Goal: Navigation & Orientation: Find specific page/section

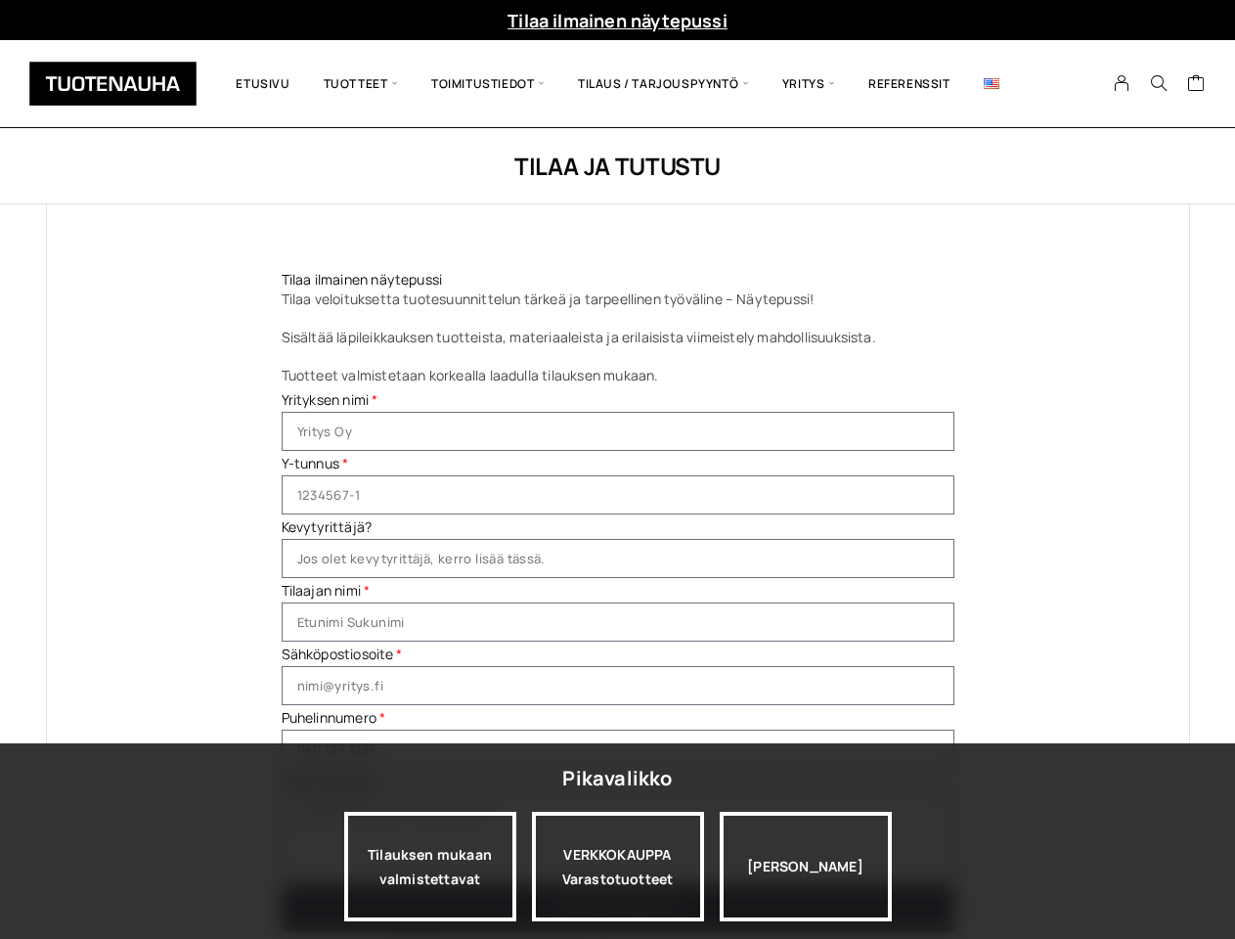
click at [1159, 84] on icon "Search" at bounding box center [1159, 83] width 18 height 18
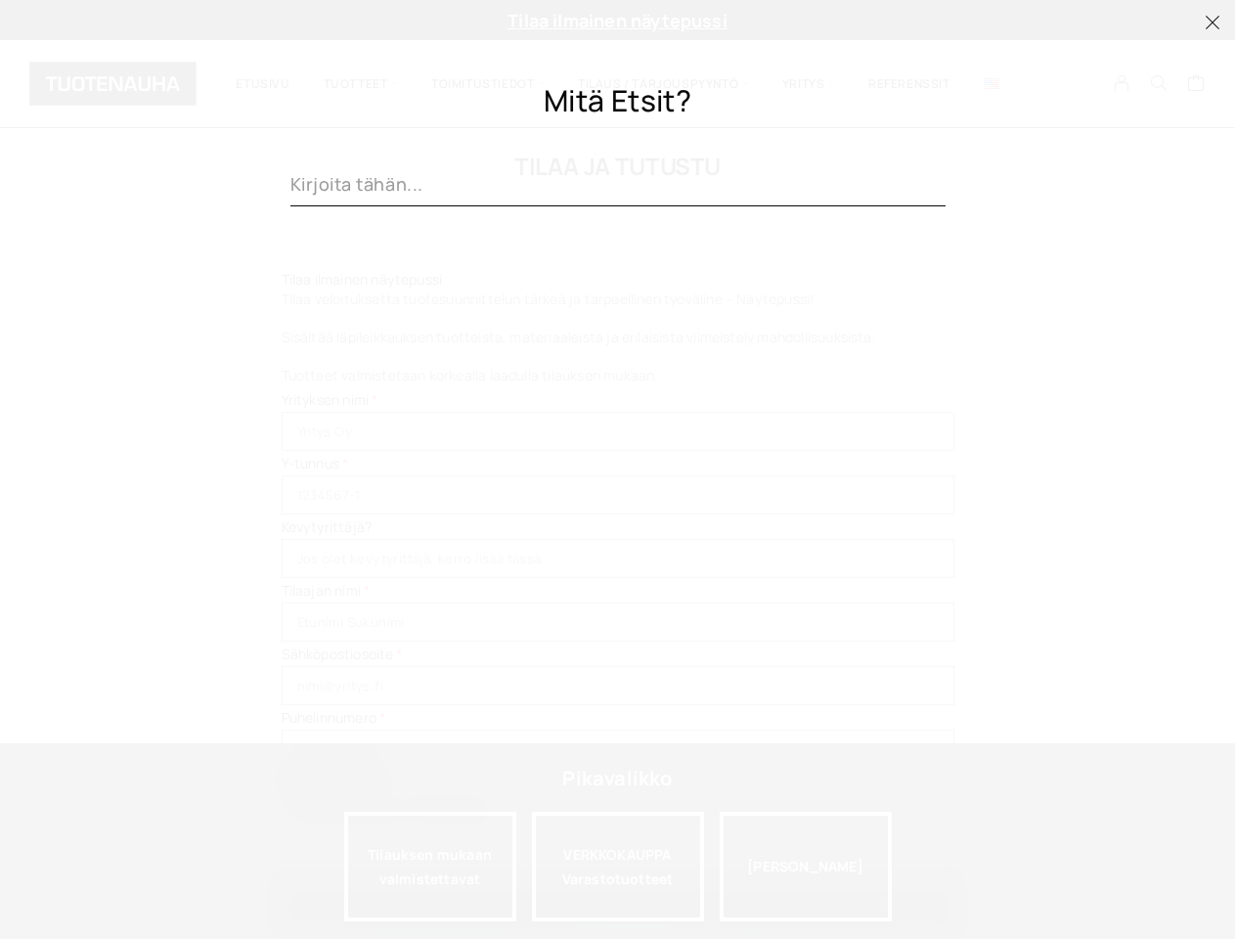
click at [430, 867] on div at bounding box center [618, 609] width 655 height 659
click at [618, 867] on div at bounding box center [618, 609] width 655 height 659
click at [806, 867] on div at bounding box center [618, 609] width 655 height 659
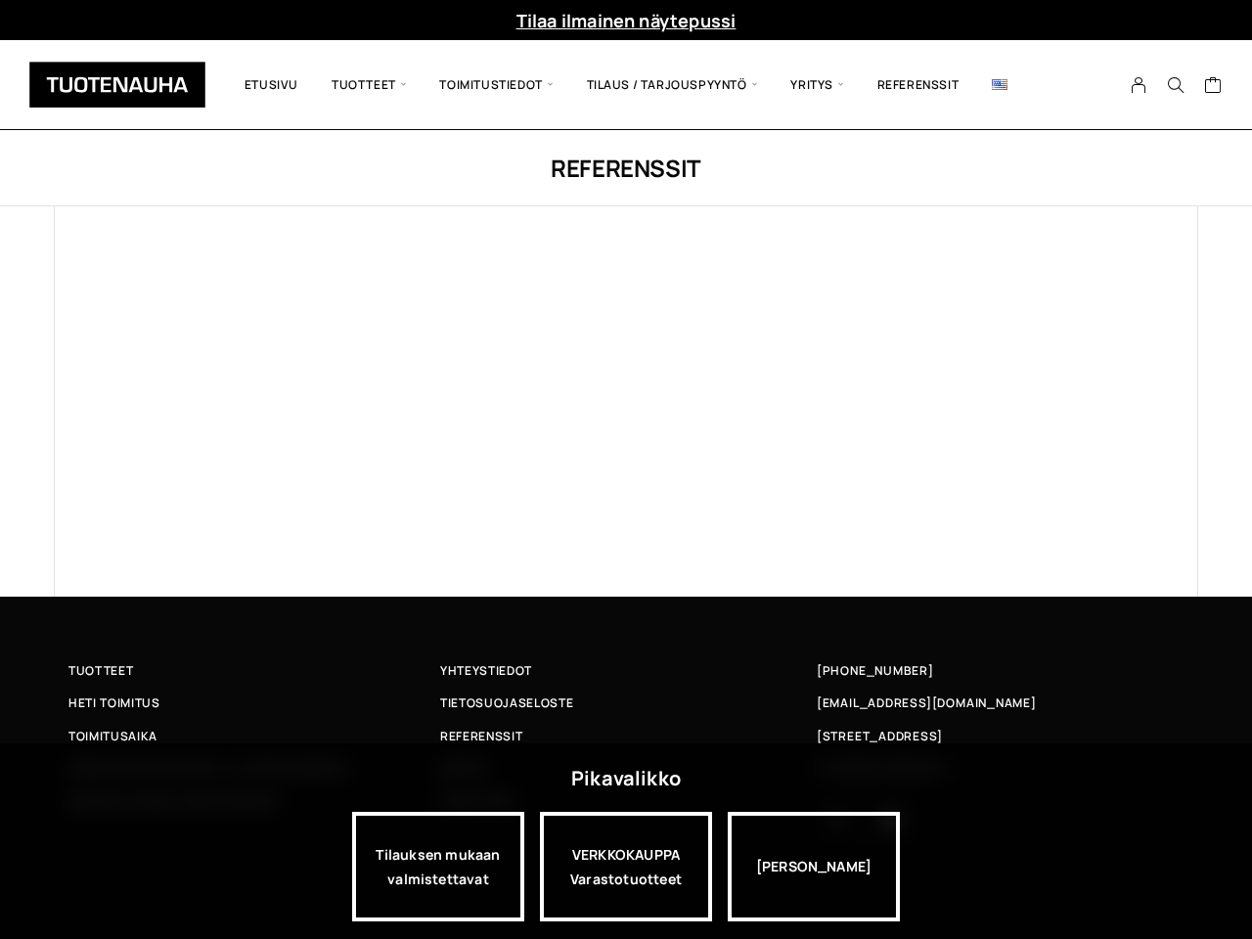
click at [626, 470] on div at bounding box center [626, 401] width 1145 height 390
click at [1176, 85] on icon "Search" at bounding box center [1176, 85] width 18 height 18
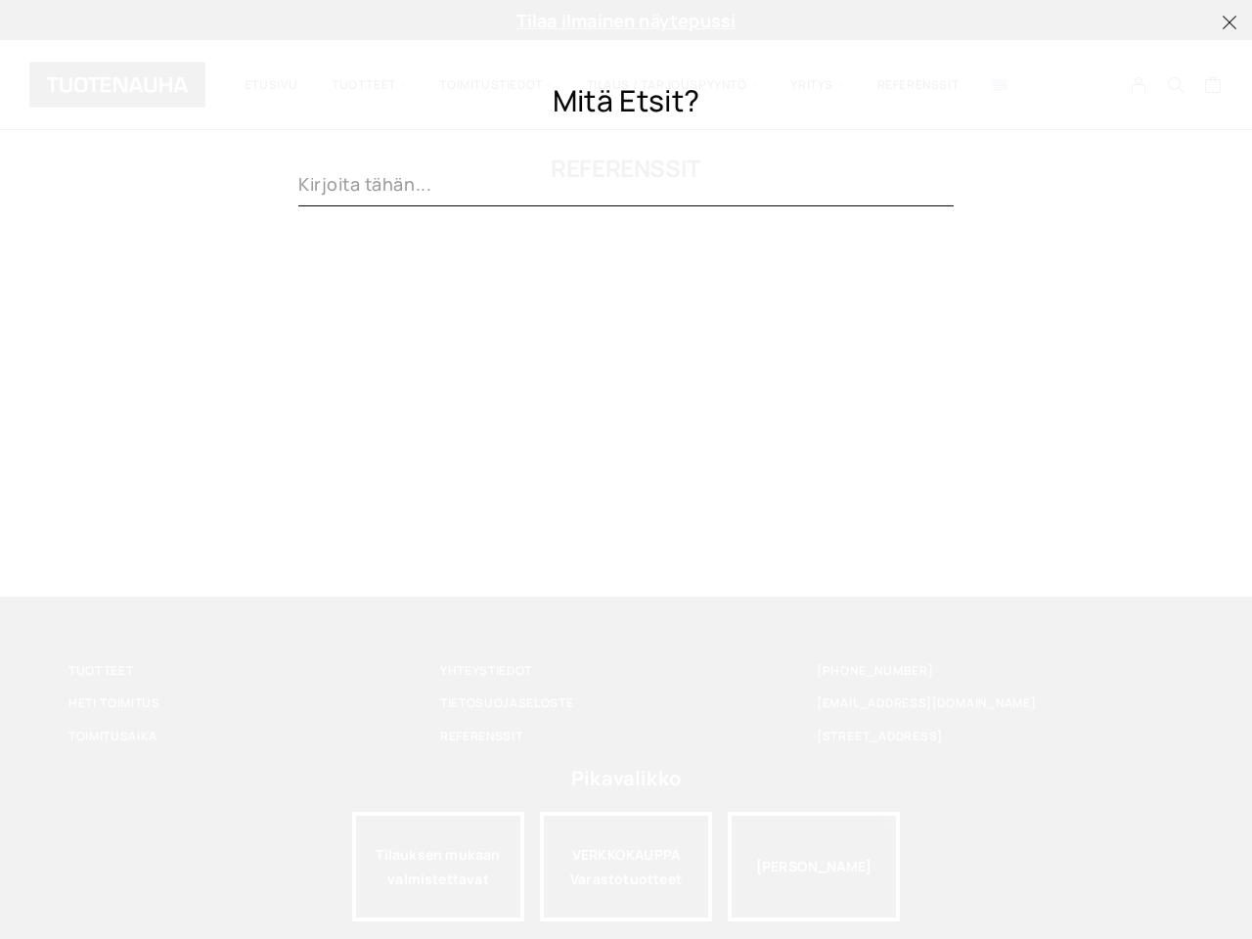
click at [438, 867] on div at bounding box center [625, 609] width 655 height 659
click at [626, 867] on div at bounding box center [625, 609] width 655 height 659
click at [814, 867] on div at bounding box center [625, 609] width 655 height 659
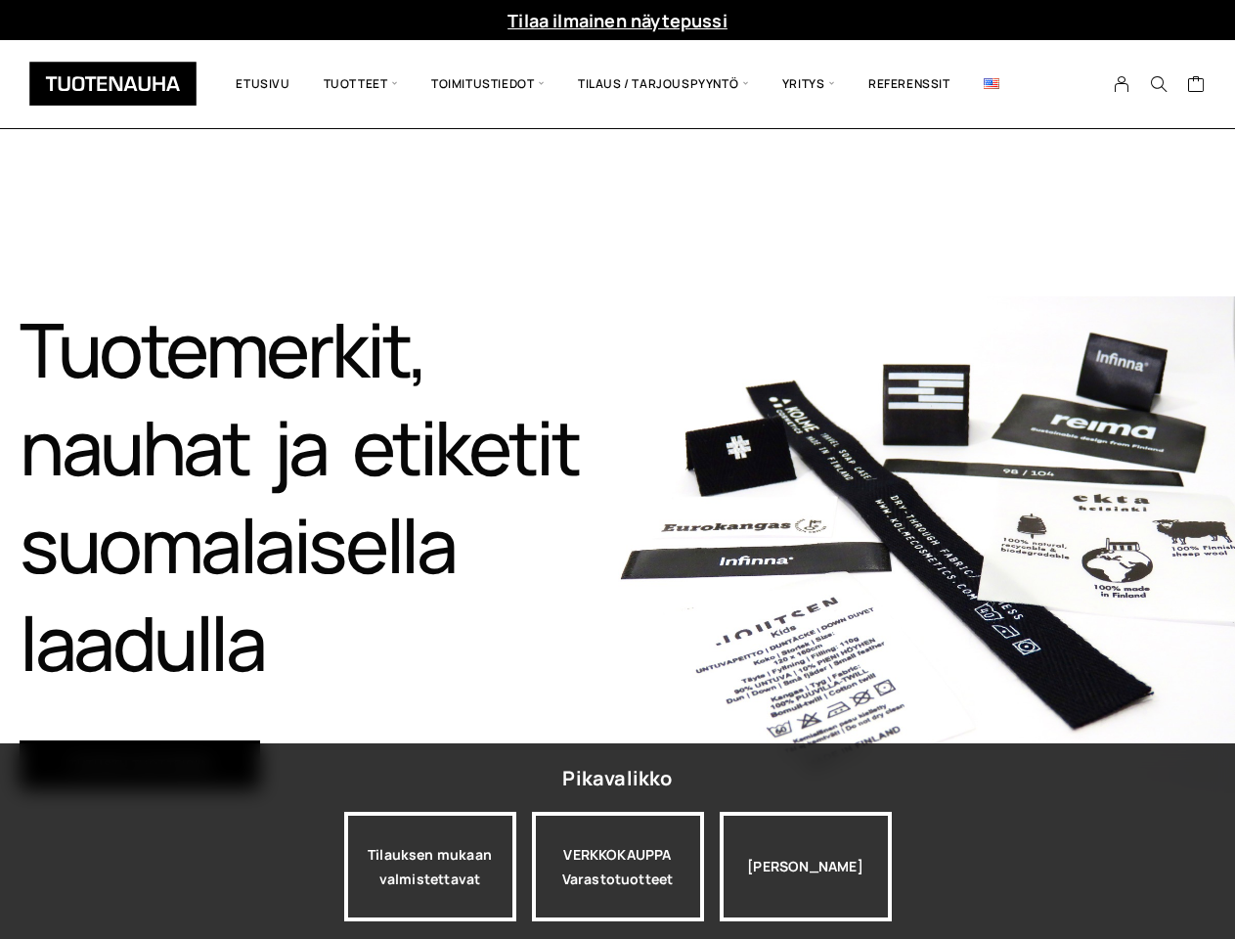
click at [618, 470] on img at bounding box center [927, 544] width 618 height 497
click at [1159, 84] on icon "Search" at bounding box center [1159, 84] width 18 height 18
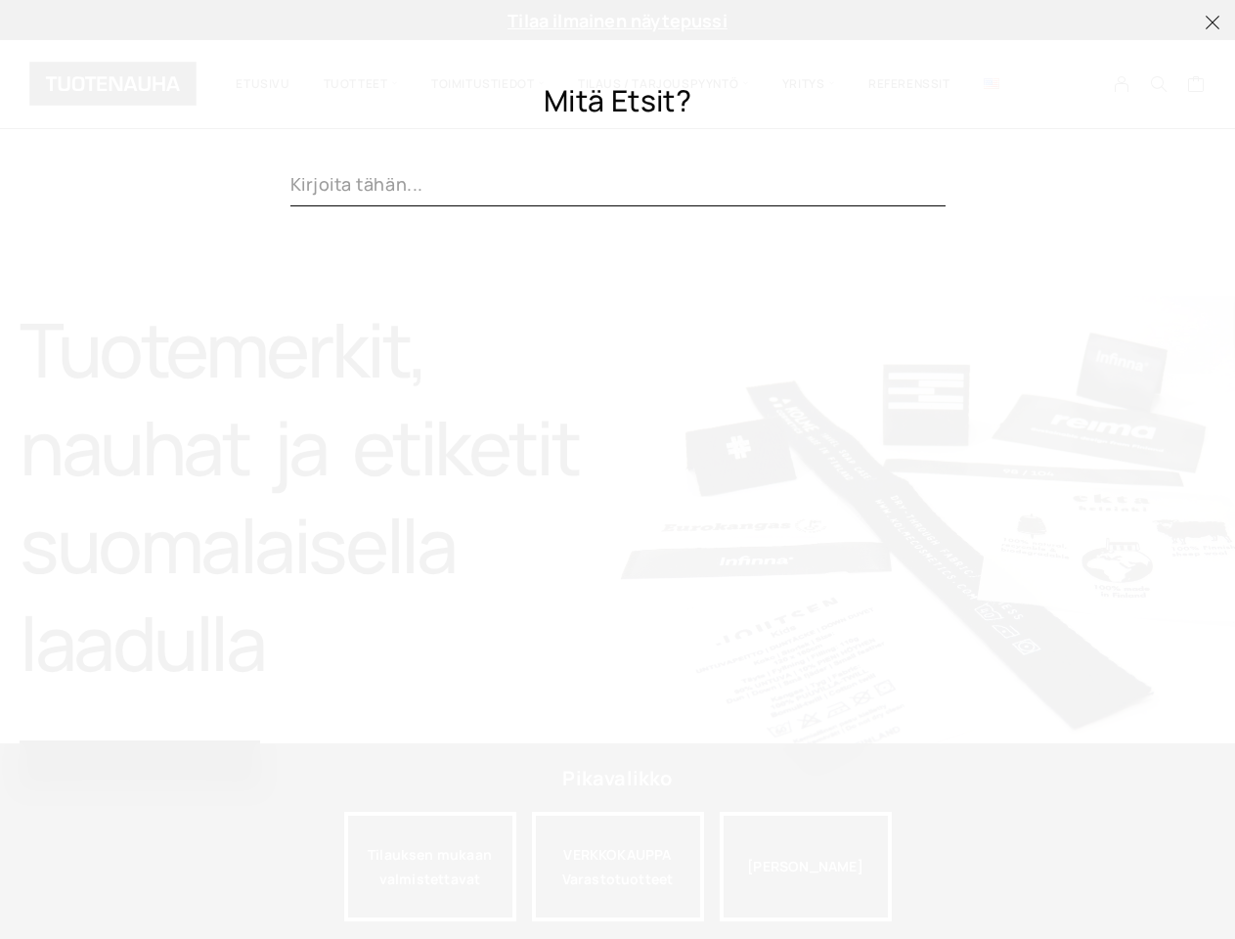
click at [430, 867] on div at bounding box center [618, 609] width 655 height 659
click at [618, 867] on div at bounding box center [618, 609] width 655 height 659
click at [806, 867] on div at bounding box center [618, 609] width 655 height 659
